Goal: Task Accomplishment & Management: Complete application form

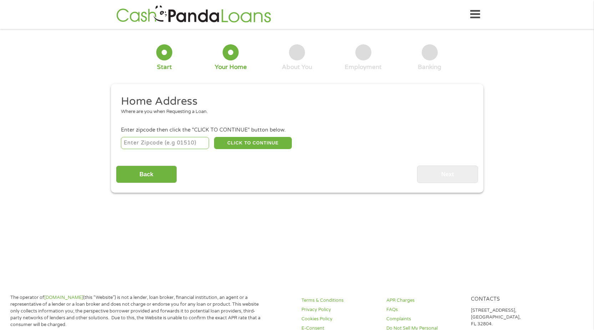
click at [160, 147] on input "number" at bounding box center [165, 143] width 88 height 12
type input "753"
type input "70056"
click at [256, 141] on button "CLICK TO CONTINUE" at bounding box center [253, 143] width 78 height 12
type input "70056"
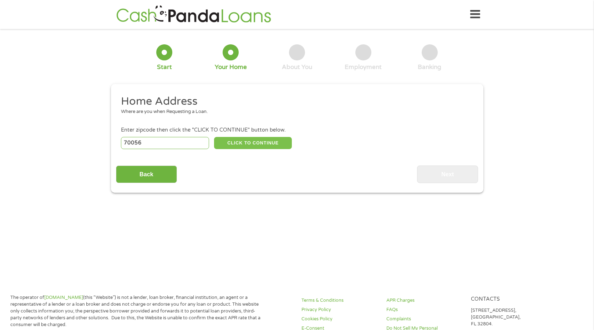
type input "Gretna"
select select "[US_STATE]"
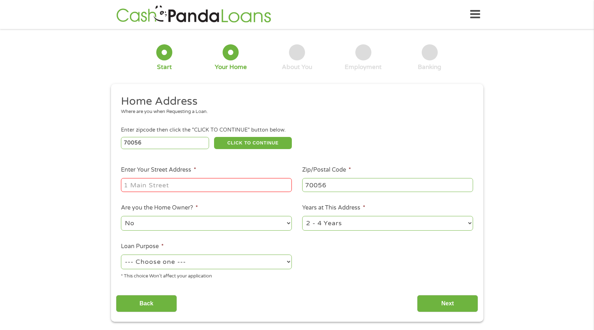
click at [226, 183] on input "Enter Your Street Address *" at bounding box center [206, 185] width 171 height 14
type input "[STREET_ADDRESS][PERSON_NAME]"
click at [156, 217] on select "No Yes" at bounding box center [206, 223] width 171 height 15
click at [159, 221] on select "No Yes" at bounding box center [206, 223] width 171 height 15
click at [227, 264] on select "--- Choose one --- Pay Bills Debt Consolidation Home Improvement Major Purchase…" at bounding box center [206, 261] width 171 height 15
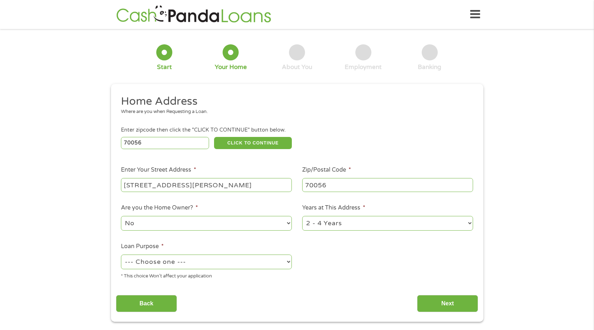
select select "medicalexpenses"
click at [121, 254] on select "--- Choose one --- Pay Bills Debt Consolidation Home Improvement Major Purchase…" at bounding box center [206, 261] width 171 height 15
click at [452, 301] on input "Next" at bounding box center [447, 303] width 61 height 17
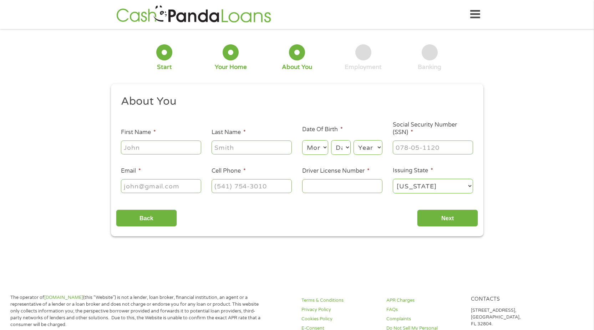
click at [140, 144] on input "First Name *" at bounding box center [161, 147] width 80 height 14
type input "[PERSON_NAME]"
click at [316, 152] on select "Month 1 2 3 4 5 6 7 8 9 10 11 12" at bounding box center [315, 147] width 26 height 15
select select "8"
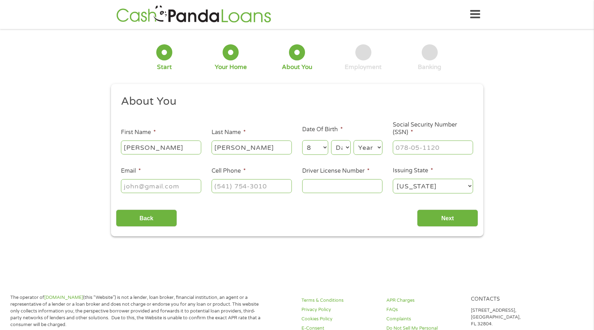
click at [302, 140] on select "Month 1 2 3 4 5 6 7 8 9 10 11 12" at bounding box center [315, 147] width 26 height 15
click at [341, 150] on select "Day 1 2 3 4 5 6 7 8 9 10 11 12 13 14 15 16 17 18 19 20 21 22 23 24 25 26 27 28 …" at bounding box center [340, 147] width 19 height 15
select select "19"
click at [331, 140] on select "Day 1 2 3 4 5 6 7 8 9 10 11 12 13 14 15 16 17 18 19 20 21 22 23 24 25 26 27 28 …" at bounding box center [340, 147] width 19 height 15
click at [361, 154] on select "Year [DATE] 2006 2005 2004 2003 2002 2001 2000 1999 1998 1997 1996 1995 1994 19…" at bounding box center [368, 147] width 29 height 15
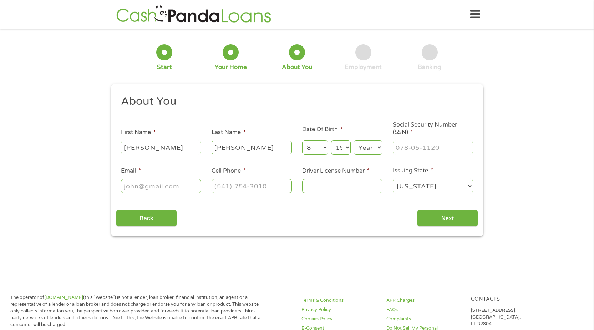
select select "1971"
click at [362, 144] on select "Year [DATE] 2006 2005 2004 2003 2002 2001 2000 1999 1998 1997 1996 1995 1994 19…" at bounding box center [368, 147] width 29 height 15
click at [401, 150] on input "___-__-____" at bounding box center [433, 147] width 80 height 14
type input "436-29-0255"
click at [157, 194] on ul "About You This field is hidden when viewing the form Title * --- Choose one ---…" at bounding box center [297, 146] width 362 height 105
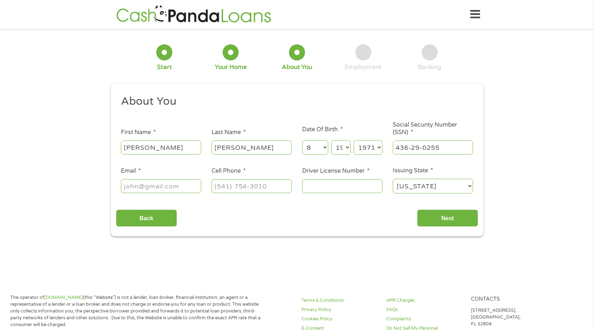
click at [158, 190] on input "Email *" at bounding box center [161, 186] width 80 height 14
type input "e"
drag, startPoint x: 131, startPoint y: 186, endPoint x: 159, endPoint y: 117, distance: 74.1
click at [131, 186] on input "Email *" at bounding box center [161, 186] width 80 height 14
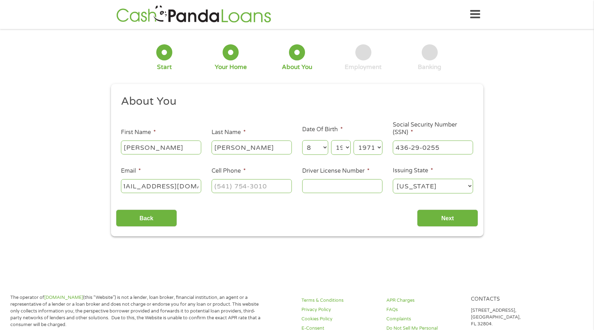
type input "[EMAIL_ADDRESS][DOMAIN_NAME]"
type input "[PHONE_NUMBER]"
type input "007217613"
click at [455, 219] on input "Next" at bounding box center [447, 217] width 61 height 17
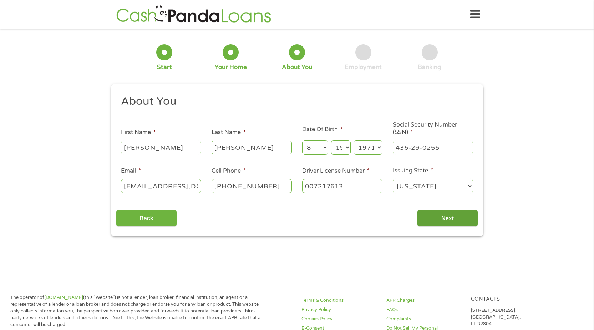
scroll to position [3, 3]
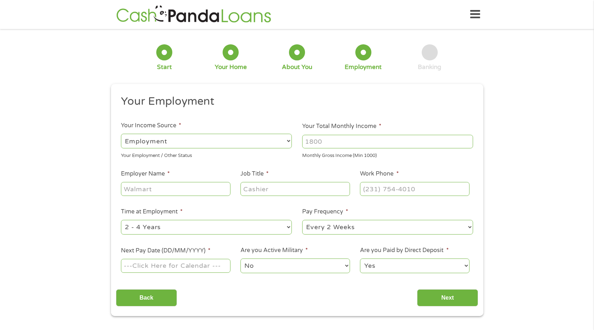
click at [330, 145] on input "Your Total Monthly Income *" at bounding box center [387, 142] width 171 height 14
type input "3400"
click at [203, 185] on input "Employer Name *" at bounding box center [175, 189] width 109 height 14
type input "[PERSON_NAME][GEOGRAPHIC_DATA]"
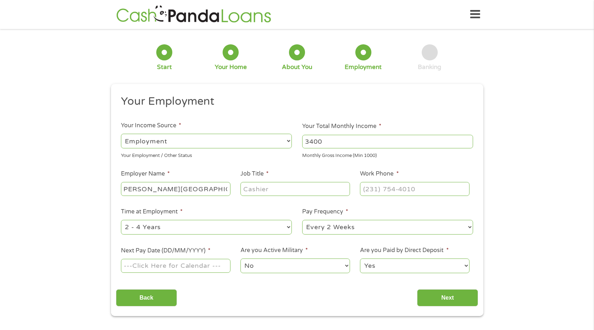
scroll to position [0, 0]
type input "PBX Operator"
type input "[PHONE_NUMBER]"
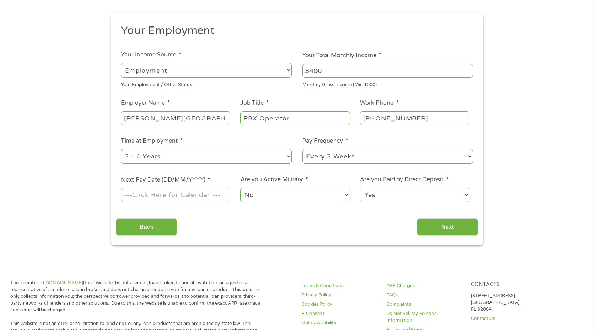
scroll to position [71, 0]
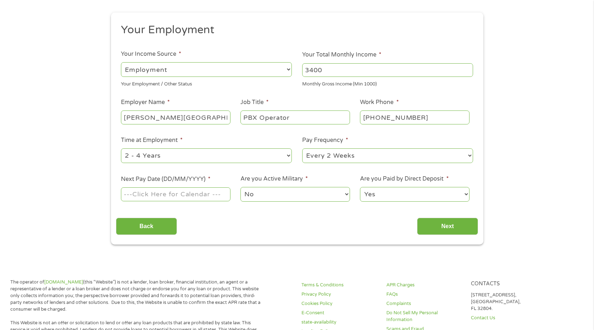
click at [184, 198] on input "Next Pay Date (DD/MM/YYYY) *" at bounding box center [175, 194] width 109 height 14
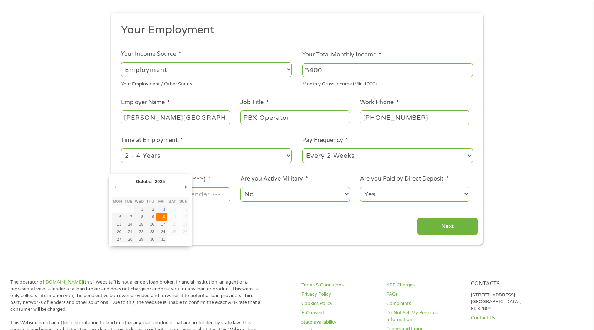
type input "[DATE]"
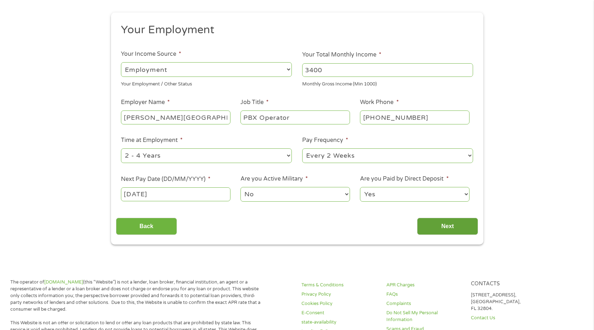
click at [450, 224] on input "Next" at bounding box center [447, 225] width 61 height 17
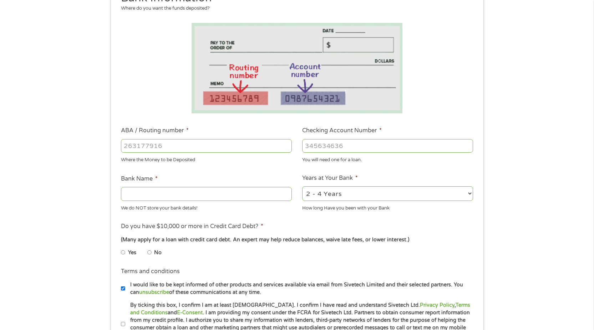
scroll to position [107, 0]
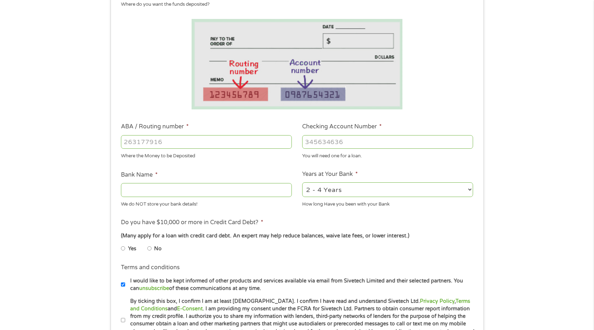
click at [185, 141] on input "ABA / Routing number *" at bounding box center [206, 142] width 171 height 14
type input "265474109"
type input "JEFFERSON FINANCIAL CREDIT UNION"
type input "265474109"
click at [205, 191] on input "JEFFERSON FINANCIAL CREDIT UNION" at bounding box center [206, 190] width 171 height 14
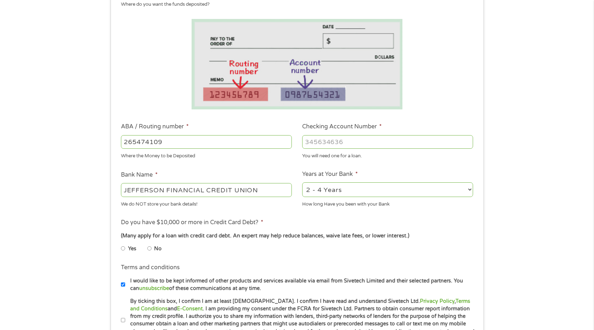
click at [156, 161] on ul "Bank Information Where do you want the funds deposited? ABA / Routing number * …" at bounding box center [297, 165] width 362 height 356
click at [335, 144] on input "Checking Account Number *" at bounding box center [387, 142] width 171 height 14
type input "1200900277863"
click at [343, 191] on select "2 - 4 Years 6 - 12 Months 1 - 2 Years Over 4 Years" at bounding box center [387, 189] width 171 height 15
select select "60months"
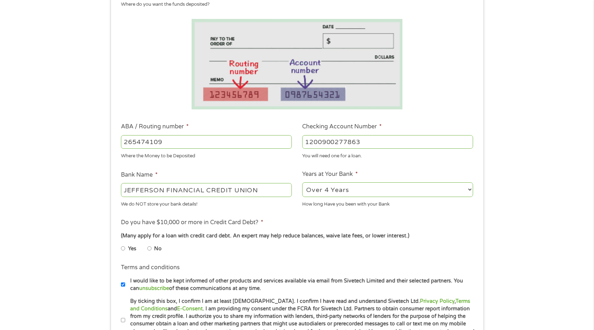
click at [302, 182] on select "2 - 4 Years 6 - 12 Months 1 - 2 Years Over 4 Years" at bounding box center [387, 189] width 171 height 15
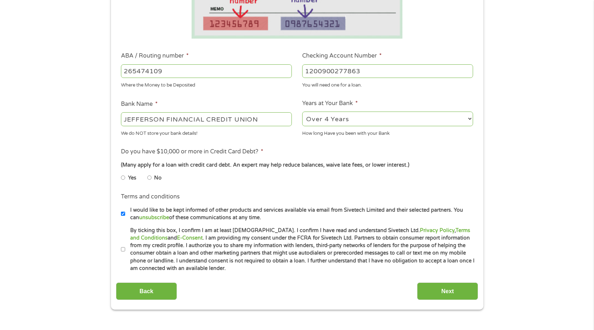
scroll to position [179, 0]
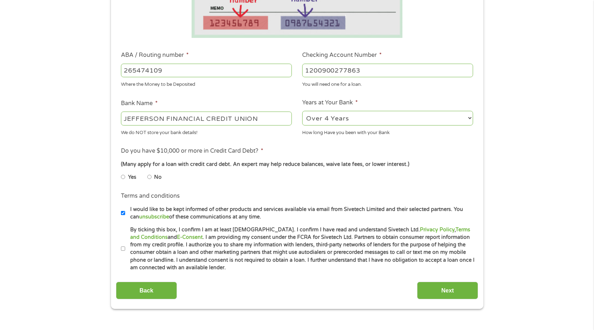
click at [124, 177] on input "Yes" at bounding box center [123, 176] width 4 height 11
radio input "true"
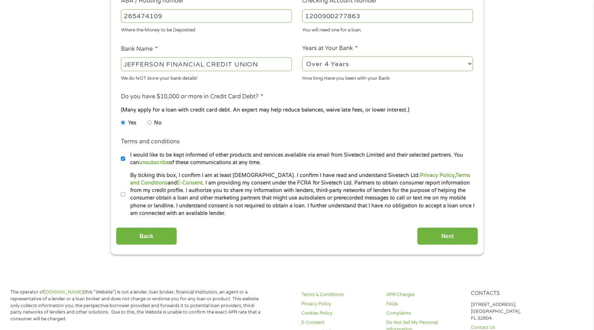
scroll to position [250, 0]
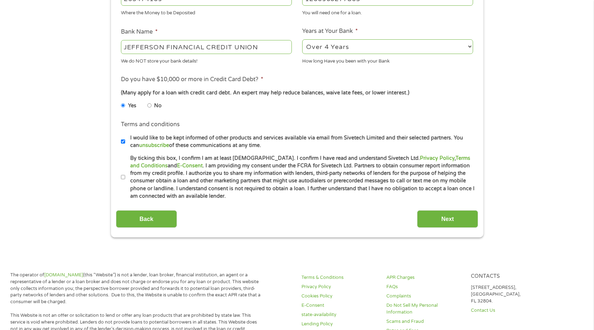
click at [125, 179] on input "By ticking this box, I confirm I am at least [DEMOGRAPHIC_DATA]. I confirm I ha…" at bounding box center [123, 176] width 4 height 11
checkbox input "true"
click at [451, 217] on input "Next" at bounding box center [447, 218] width 61 height 17
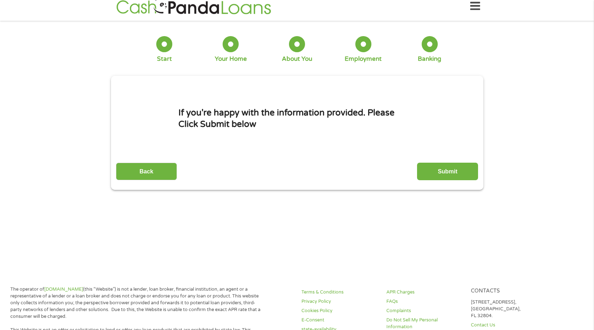
scroll to position [0, 0]
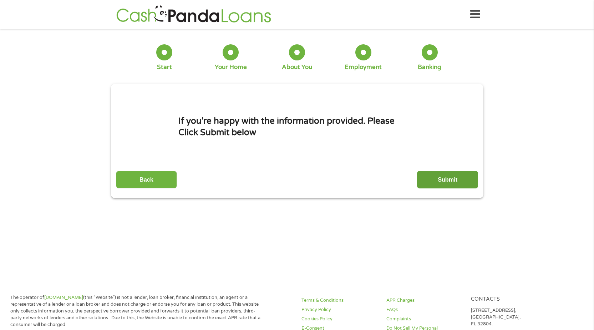
click at [450, 182] on input "Submit" at bounding box center [447, 179] width 61 height 17
